Goal: Find specific page/section: Find specific page/section

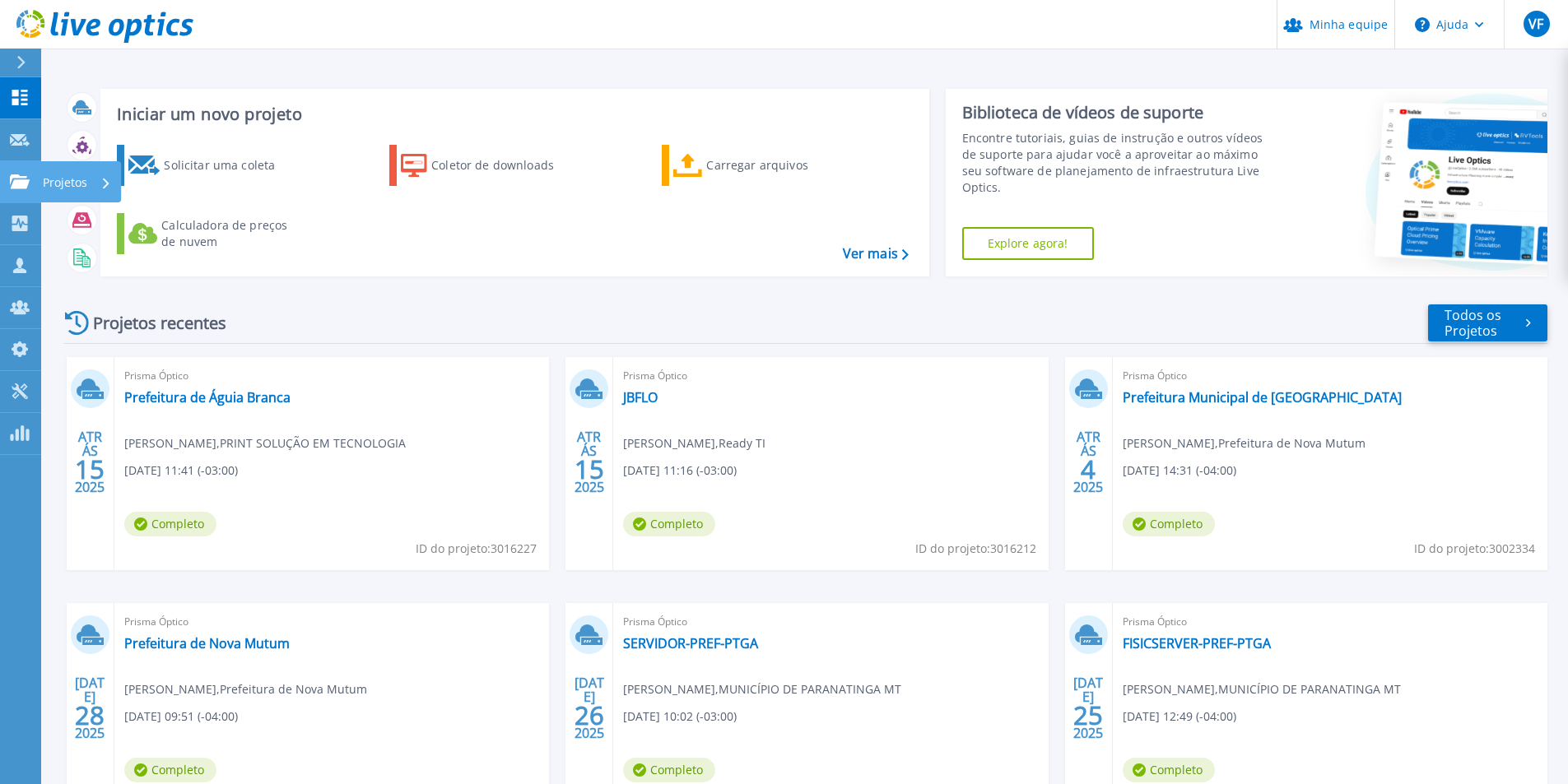
click at [81, 183] on font "Projetos" at bounding box center [65, 183] width 44 height 16
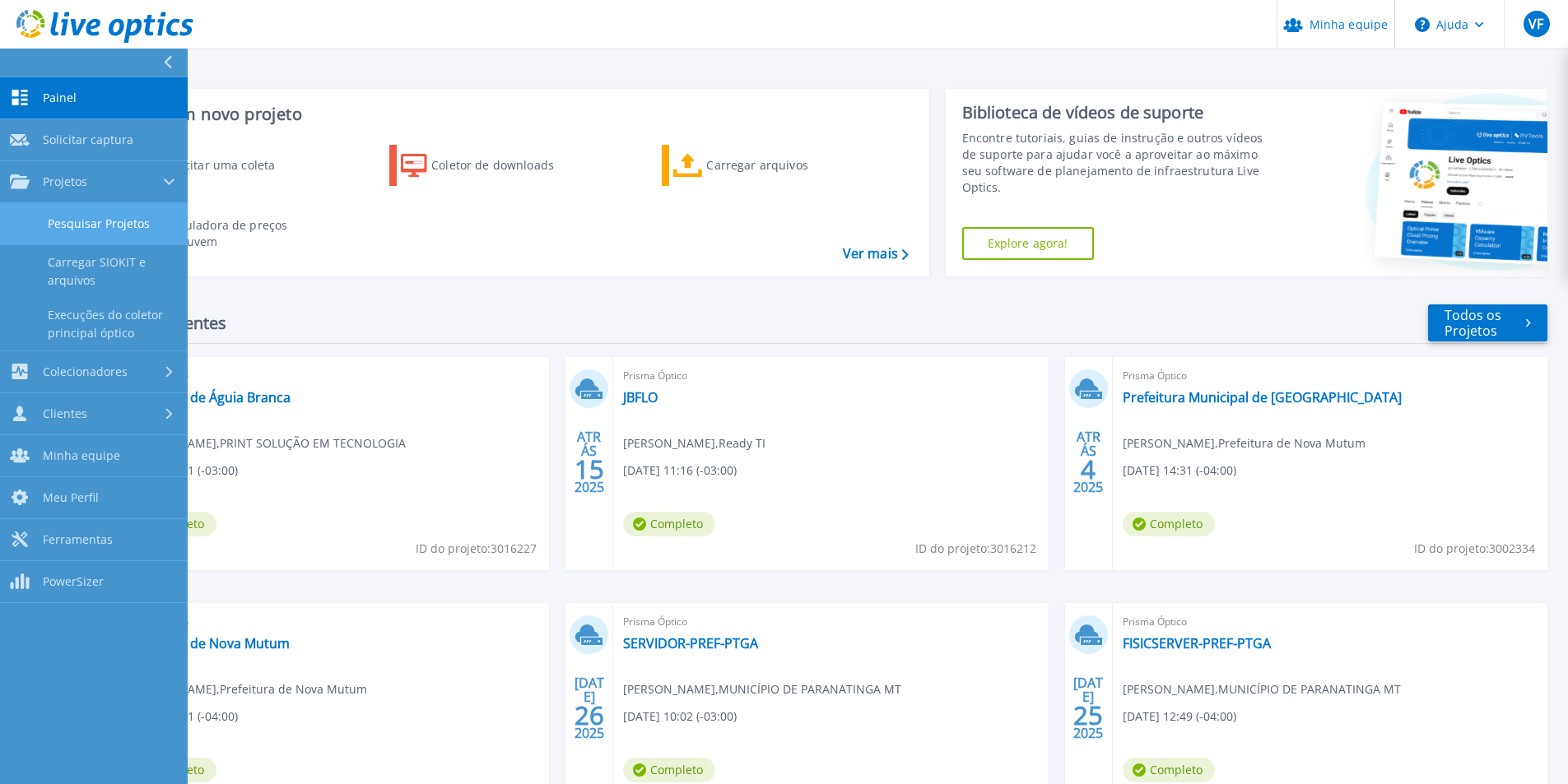
click at [95, 218] on font "Pesquisar Projetos" at bounding box center [99, 223] width 102 height 16
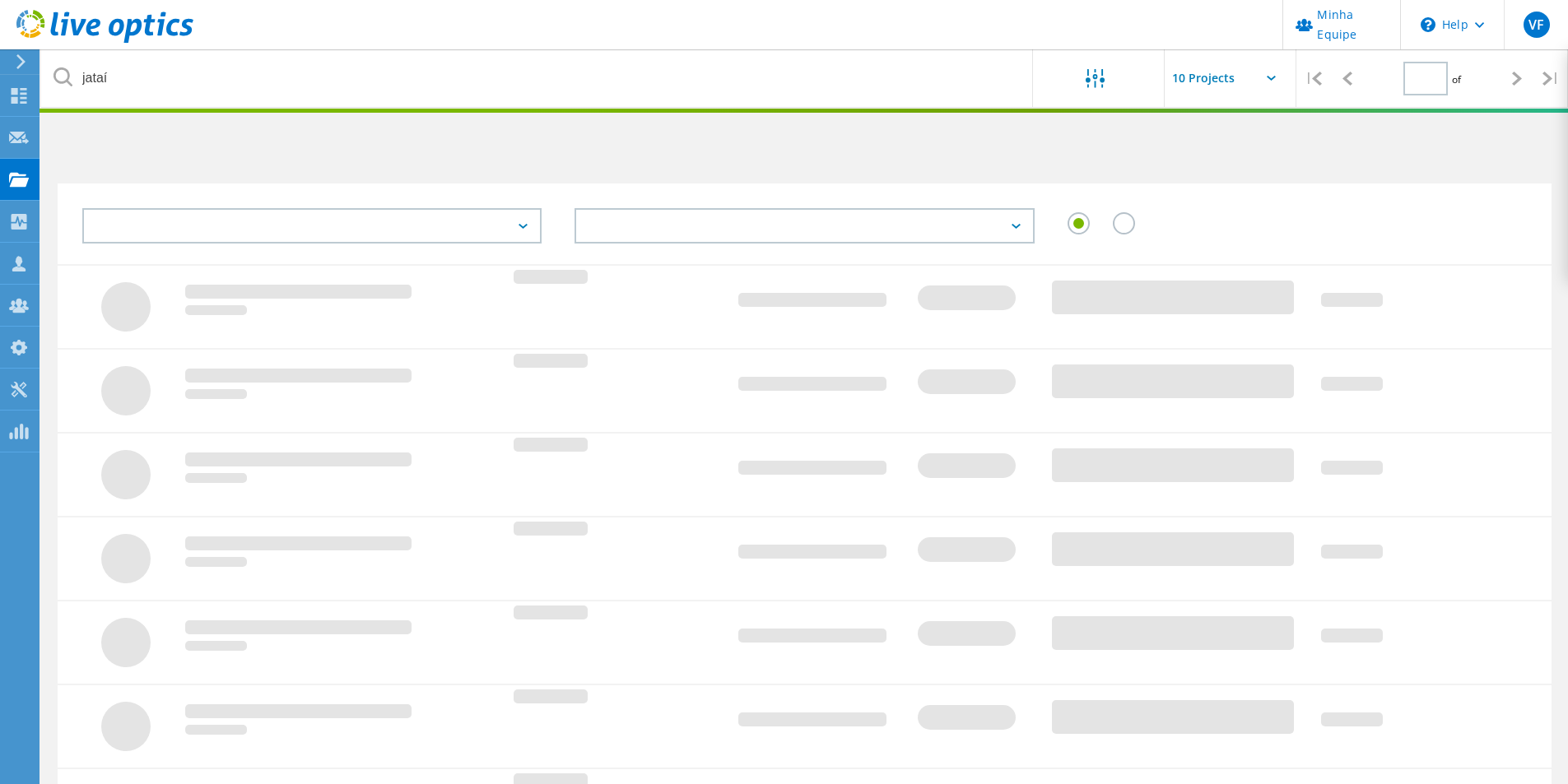
type input "1"
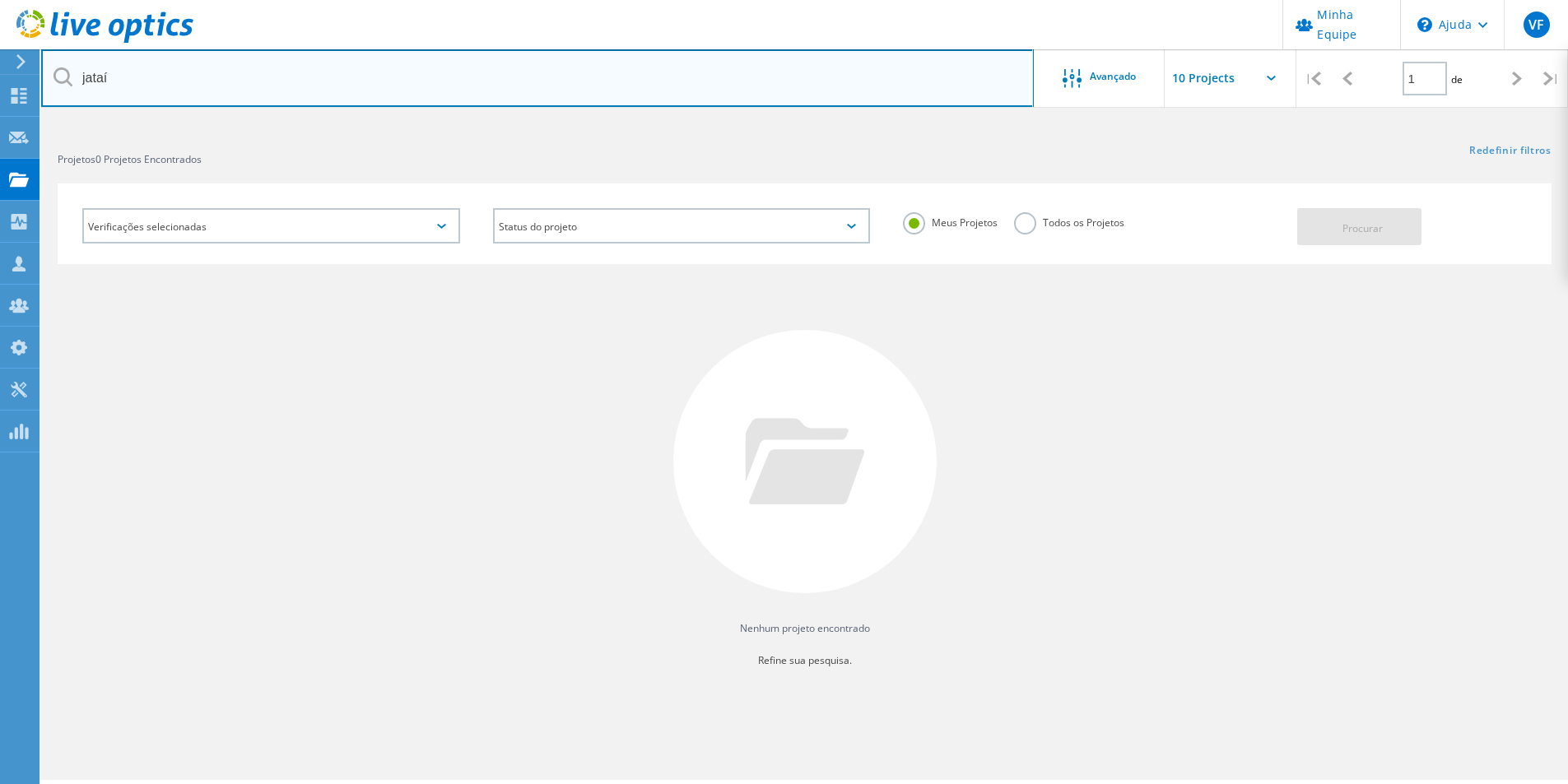
click at [191, 69] on input "jataí" at bounding box center [537, 78] width 993 height 57
type input "j"
type input "wilson"
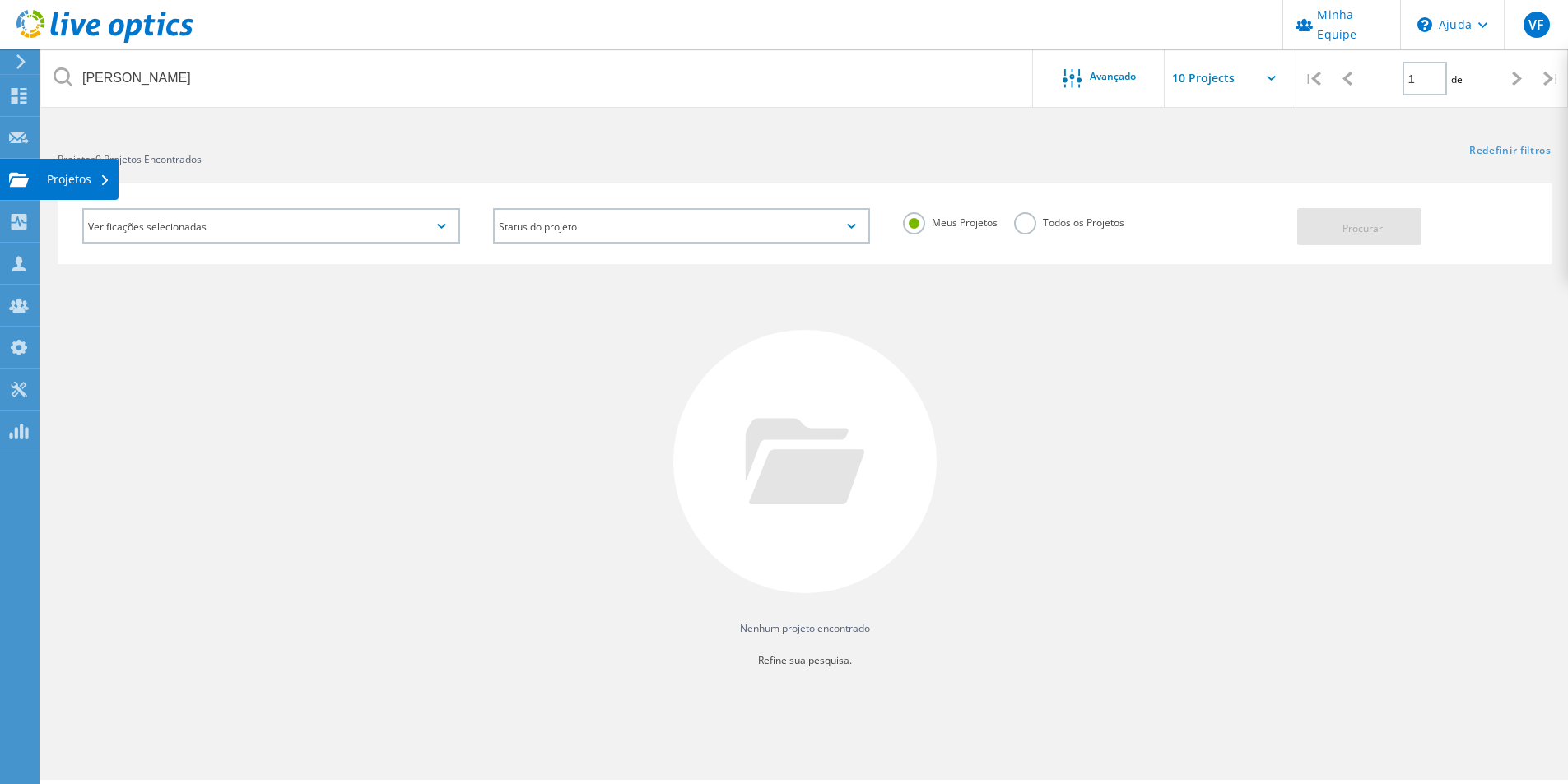
click at [64, 176] on font "Projetos" at bounding box center [69, 179] width 44 height 16
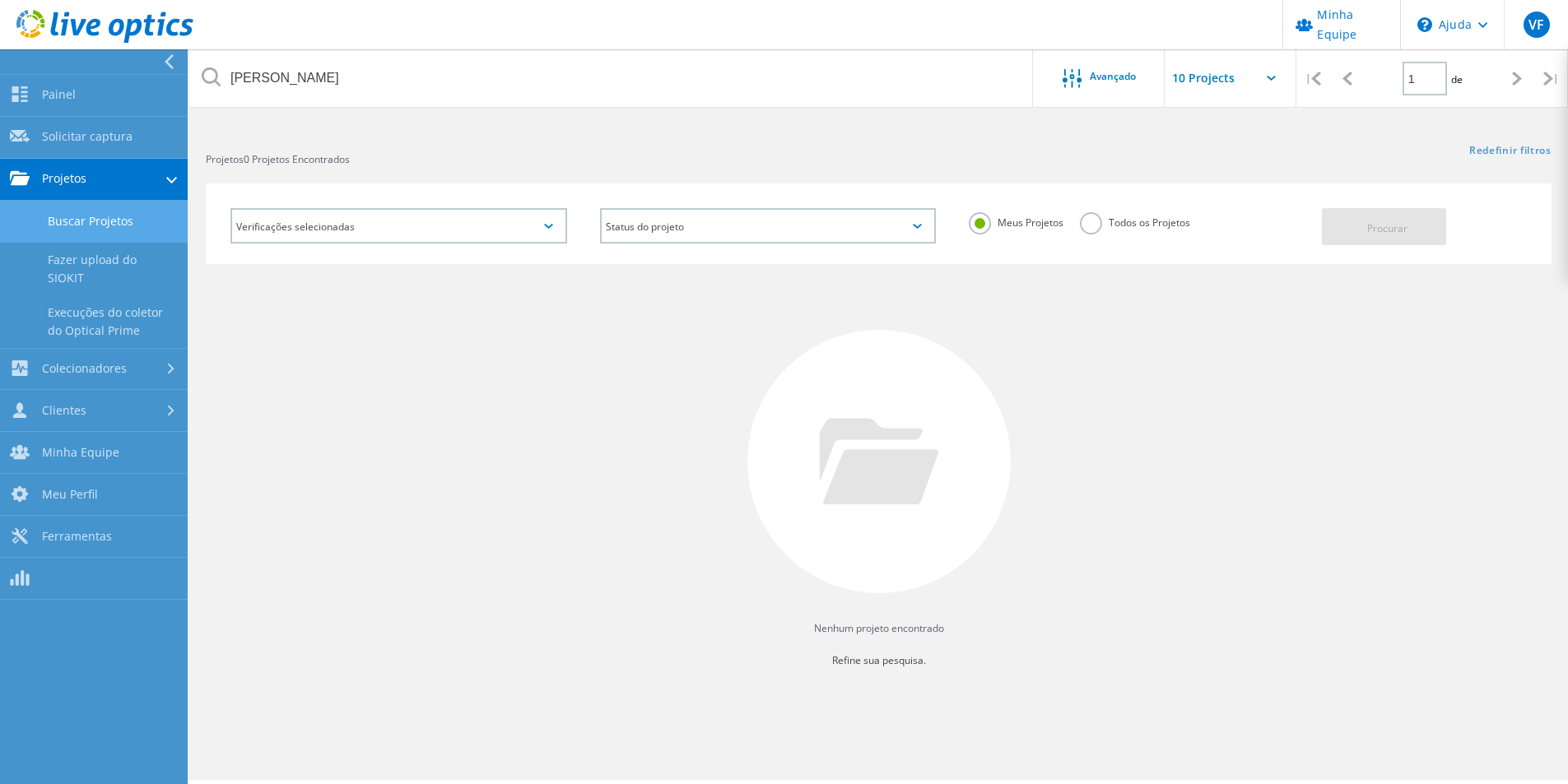
click at [128, 230] on font "Buscar Projetos" at bounding box center [90, 221] width 86 height 19
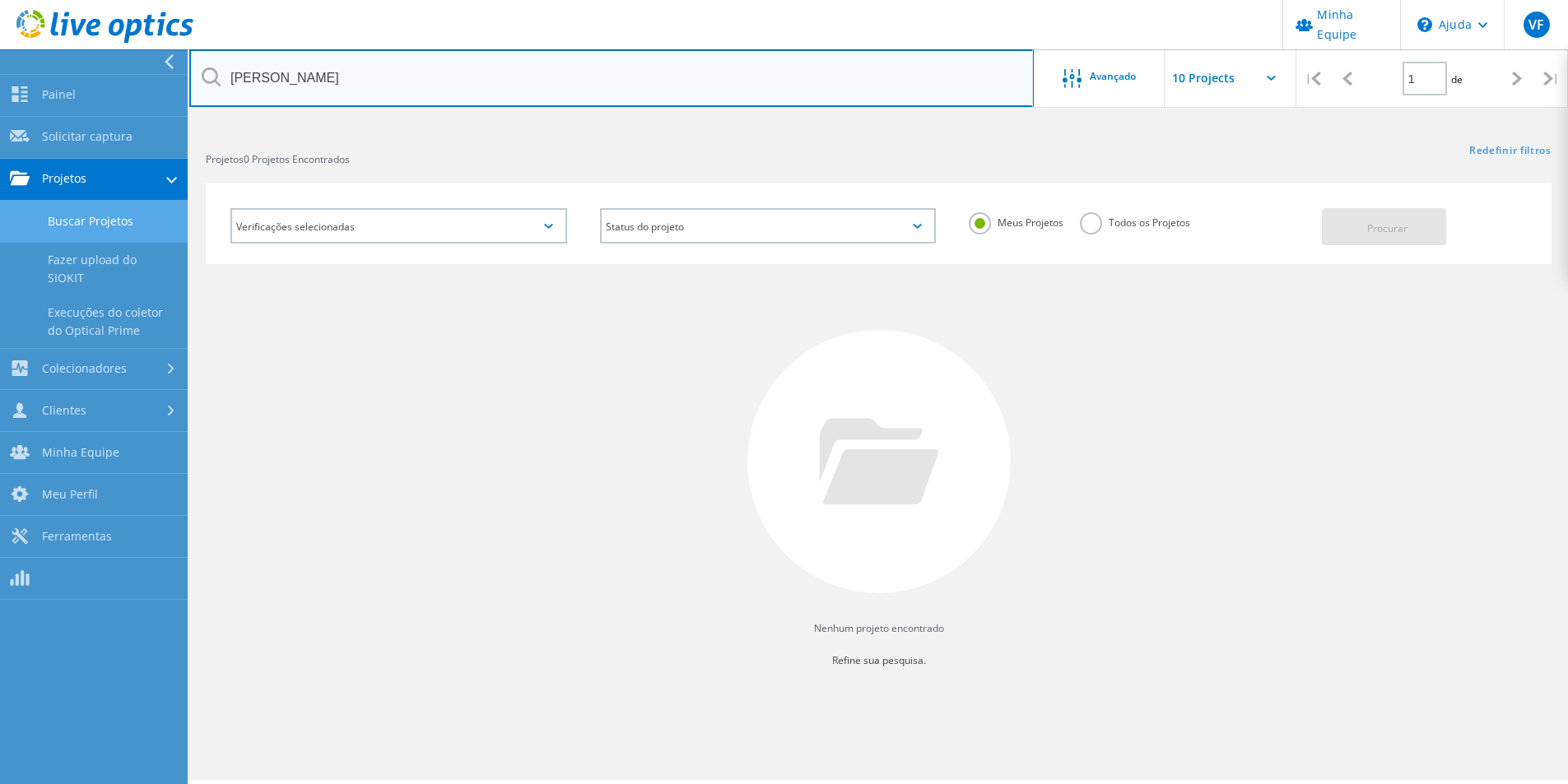
click at [447, 80] on input "wilson" at bounding box center [611, 78] width 844 height 57
